Goal: Find specific page/section: Find specific page/section

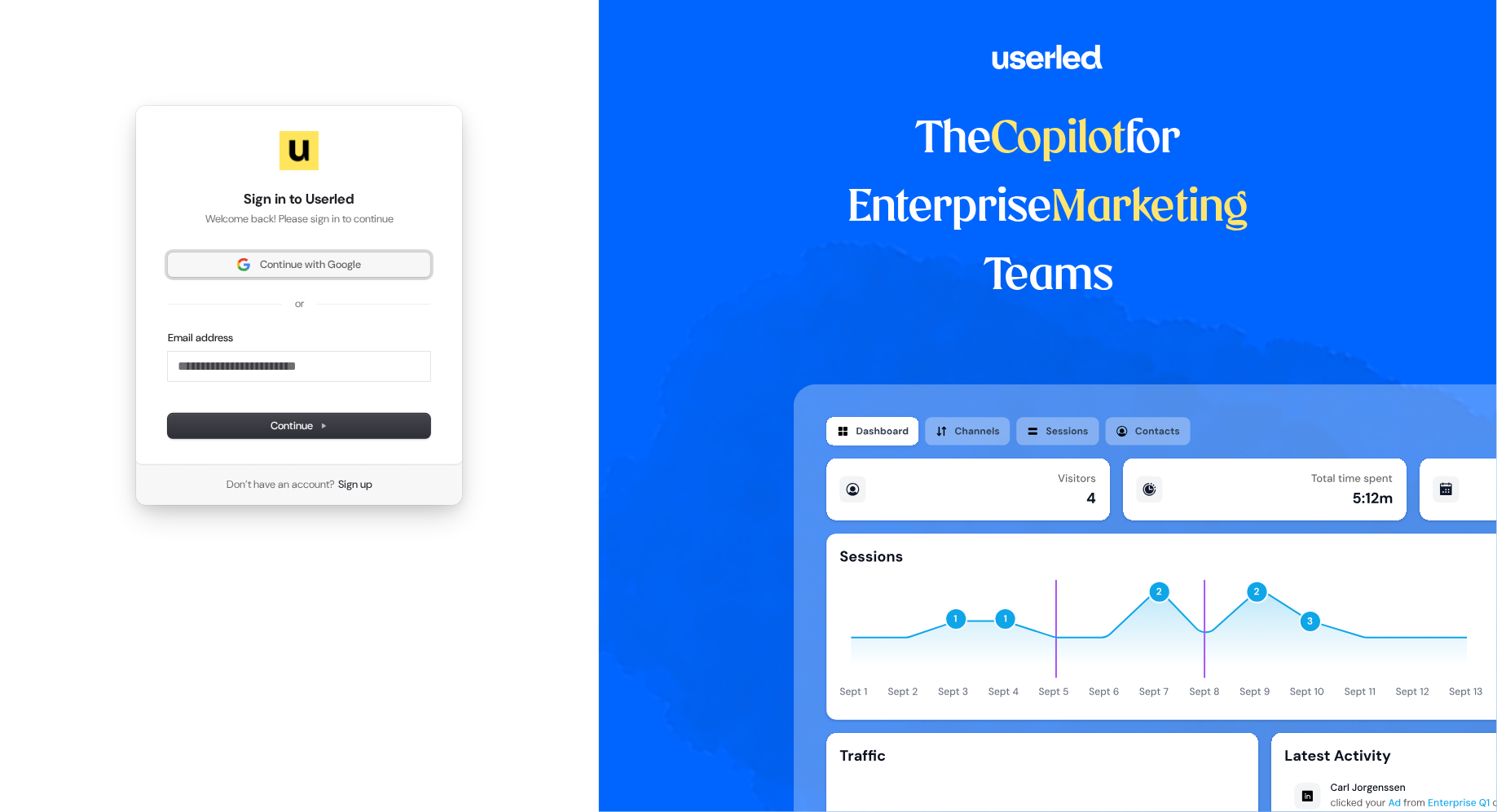
click at [342, 263] on span "Continue with Google" at bounding box center [310, 264] width 101 height 15
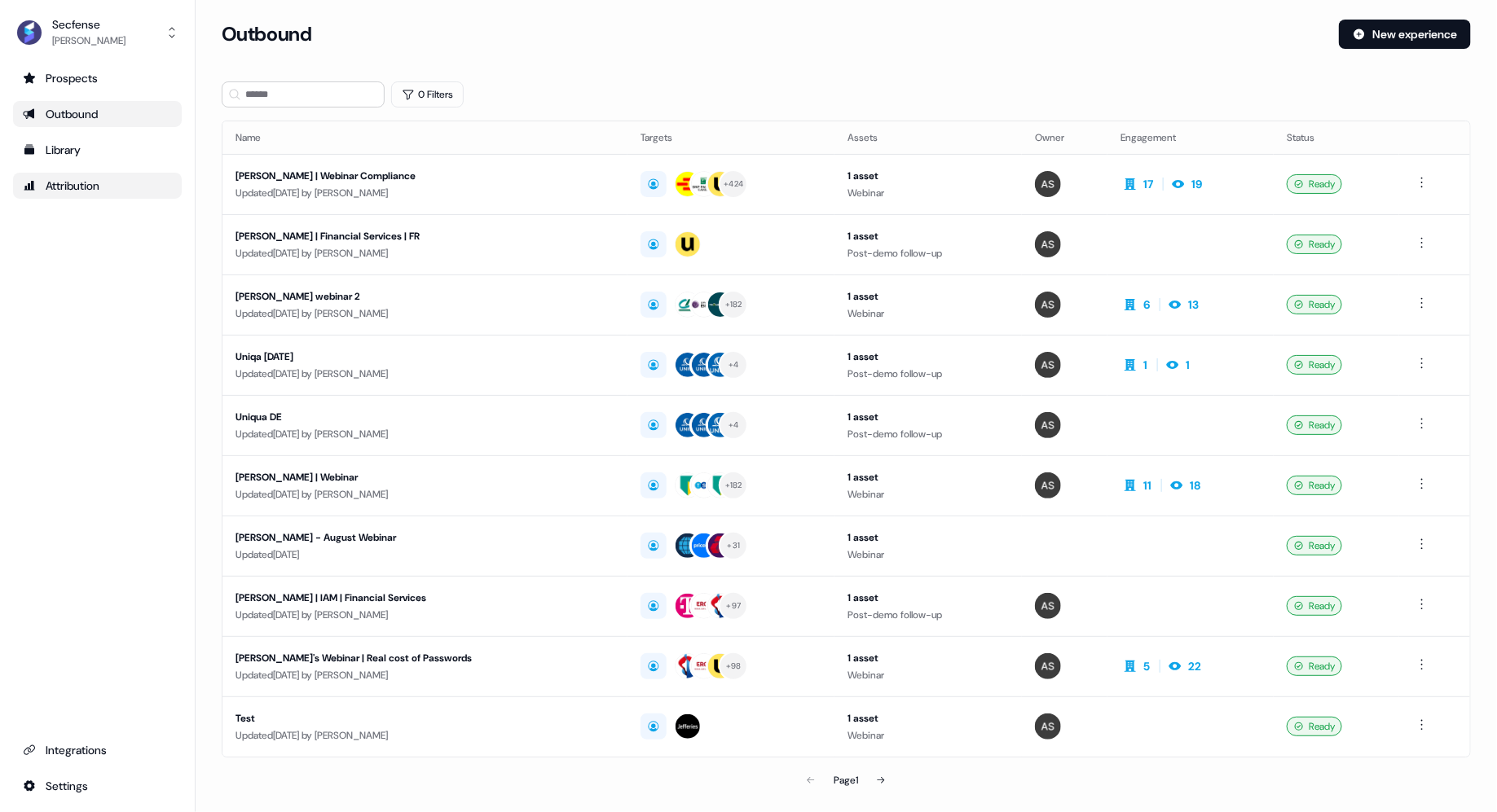
click at [95, 184] on div "Attribution" at bounding box center [96, 185] width 149 height 16
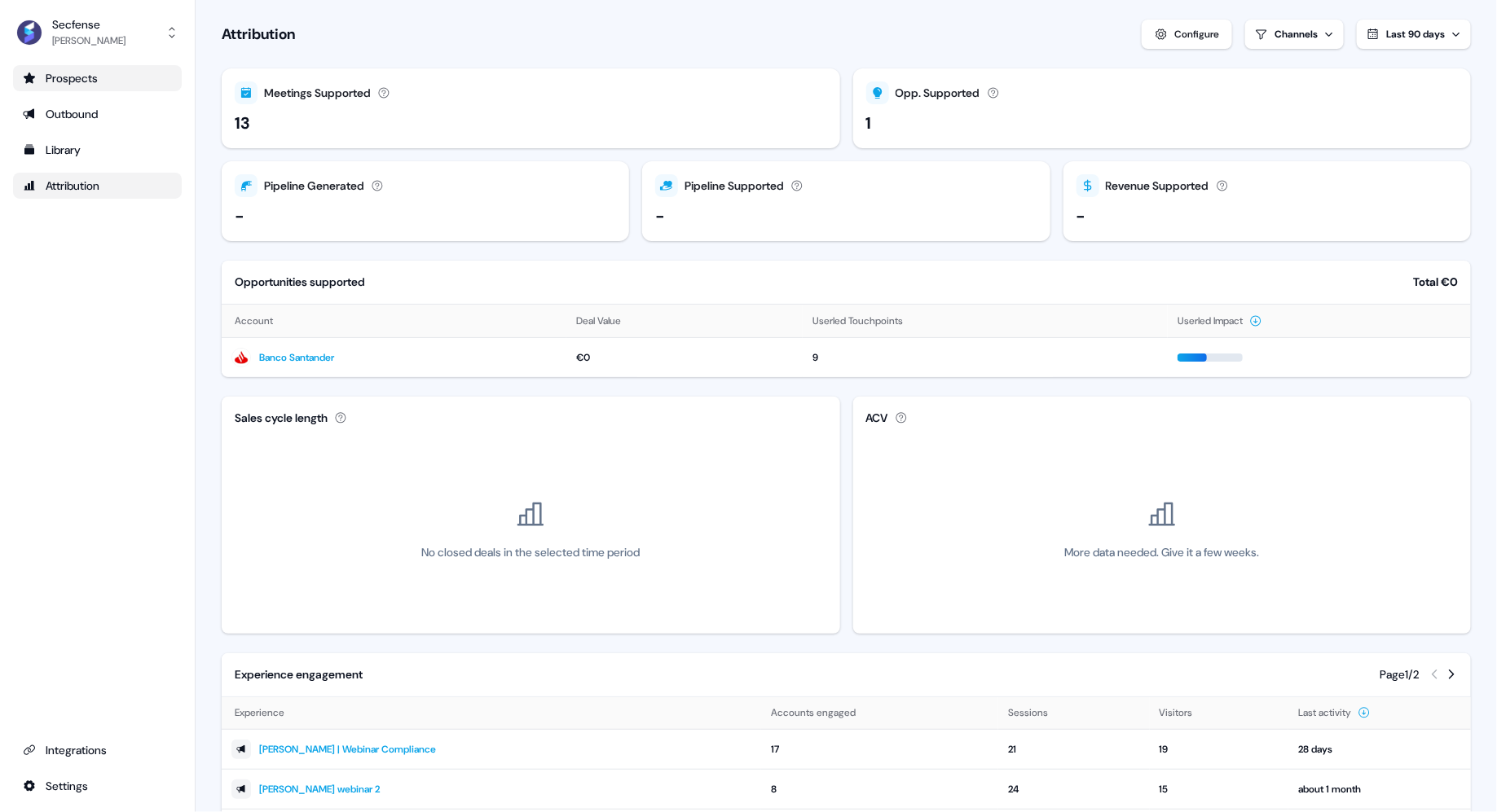
click at [109, 79] on div "Prospects" at bounding box center [96, 77] width 149 height 16
